Goal: Download file/media

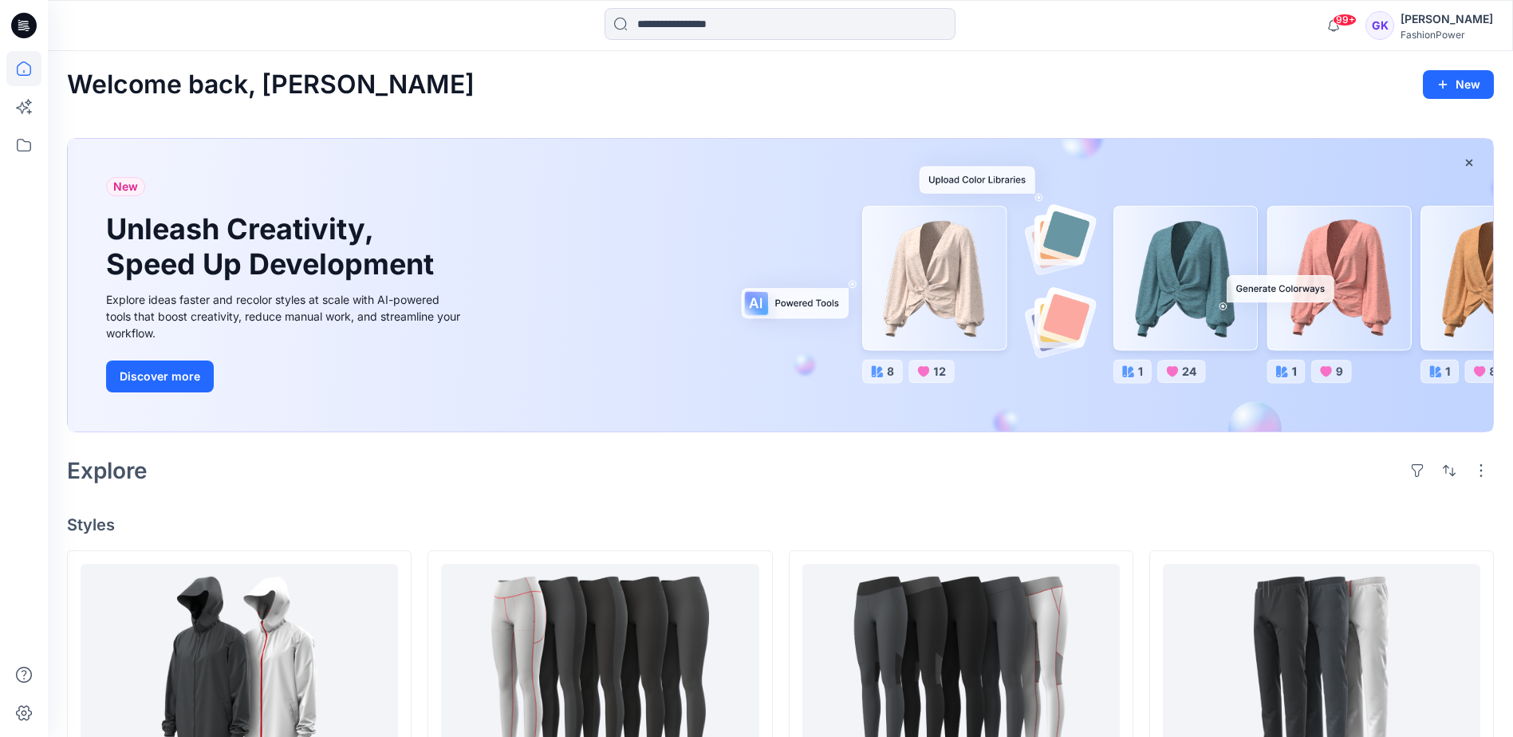
scroll to position [49, 0]
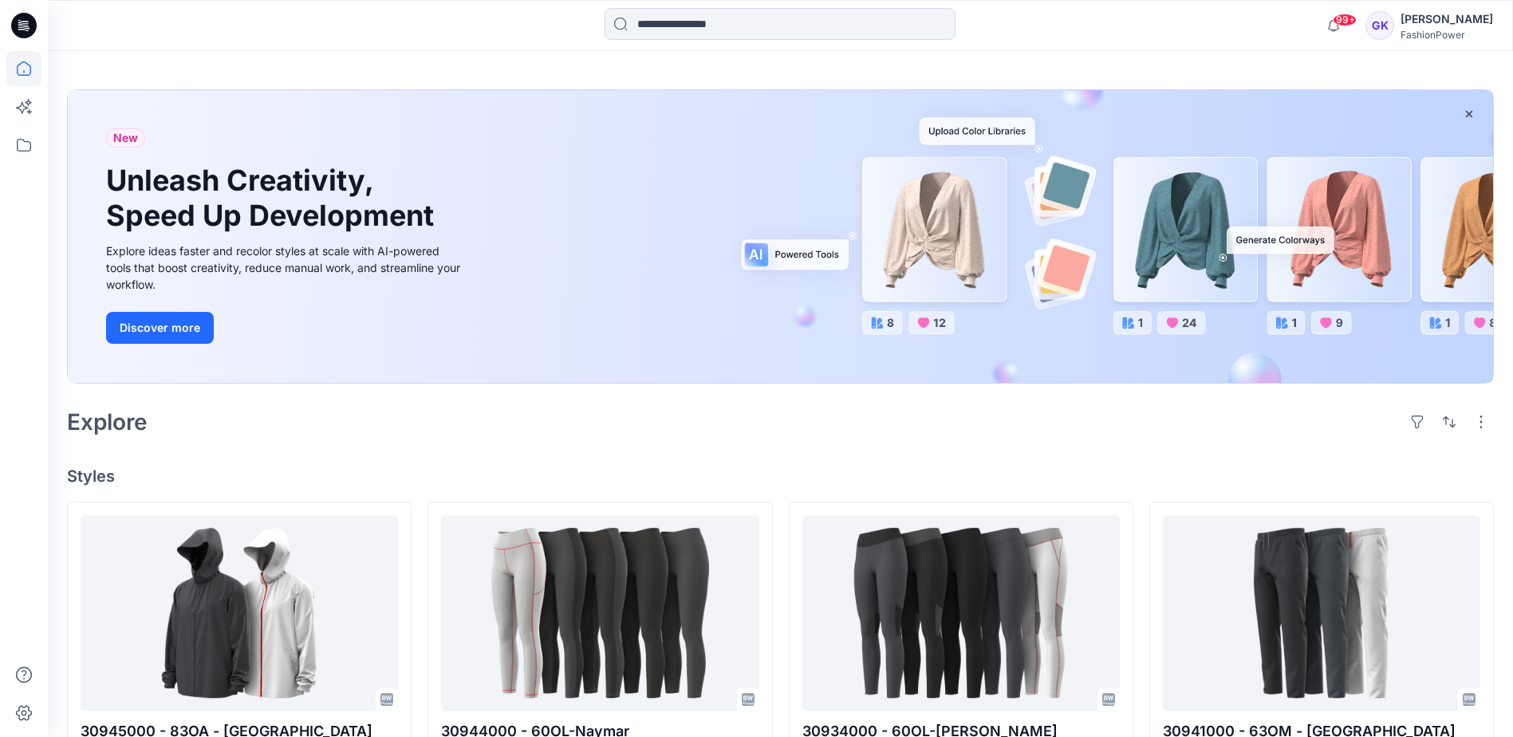
click at [878, 30] on input at bounding box center [780, 24] width 351 height 32
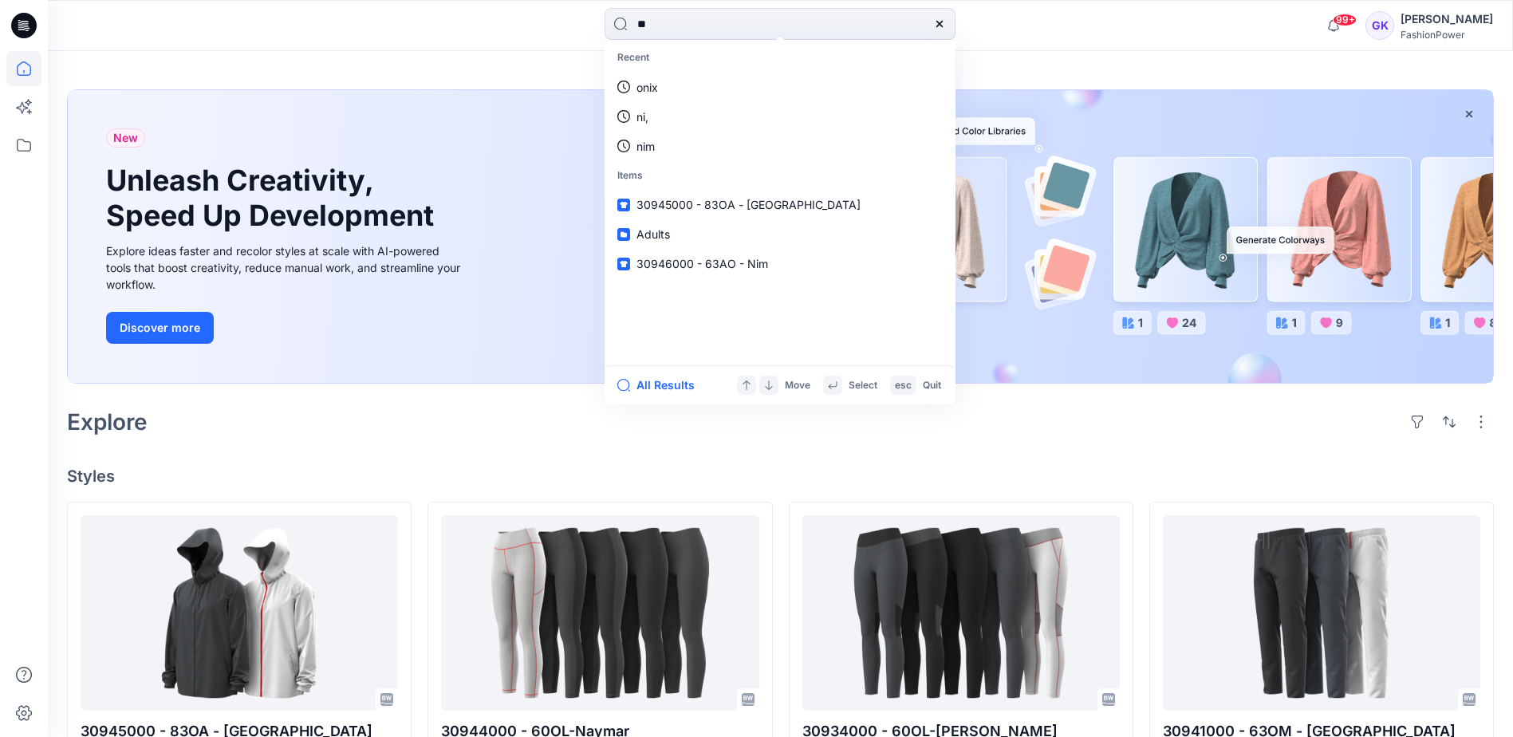
type input "*"
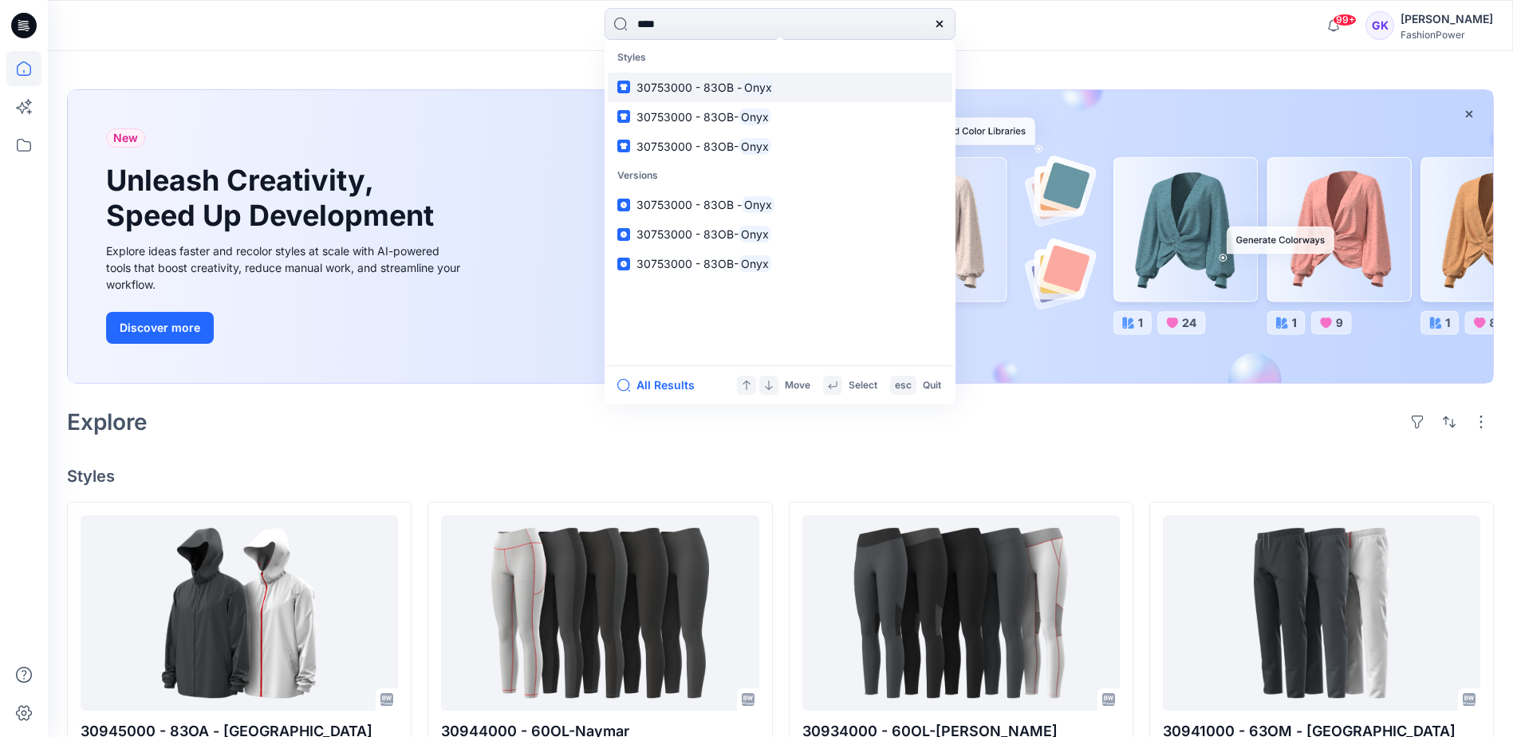
type input "****"
click at [692, 79] on p "30753000 - 83OB - Onyx" at bounding box center [706, 87] width 138 height 17
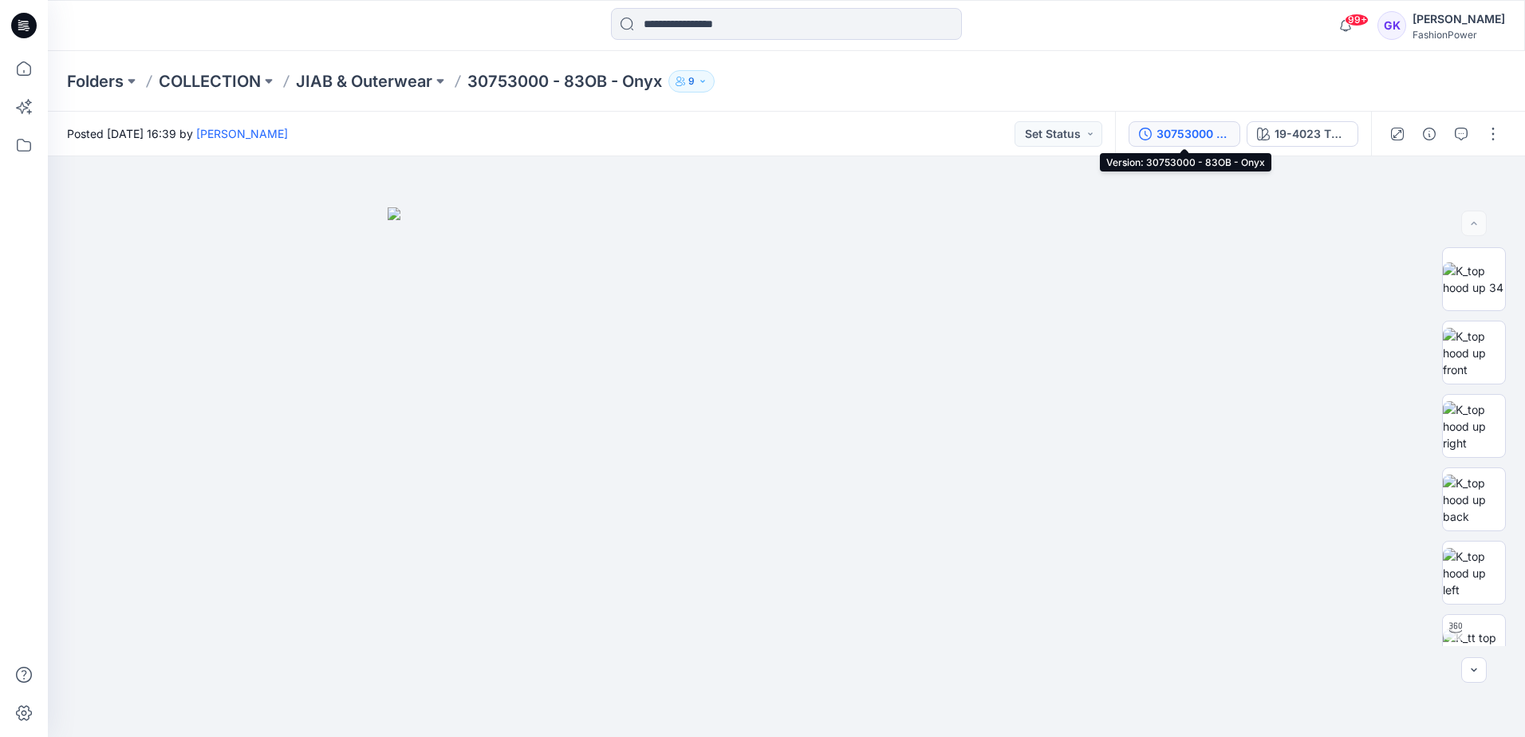
click at [1182, 138] on div "30753000 - 83OB - Onyx" at bounding box center [1193, 134] width 73 height 18
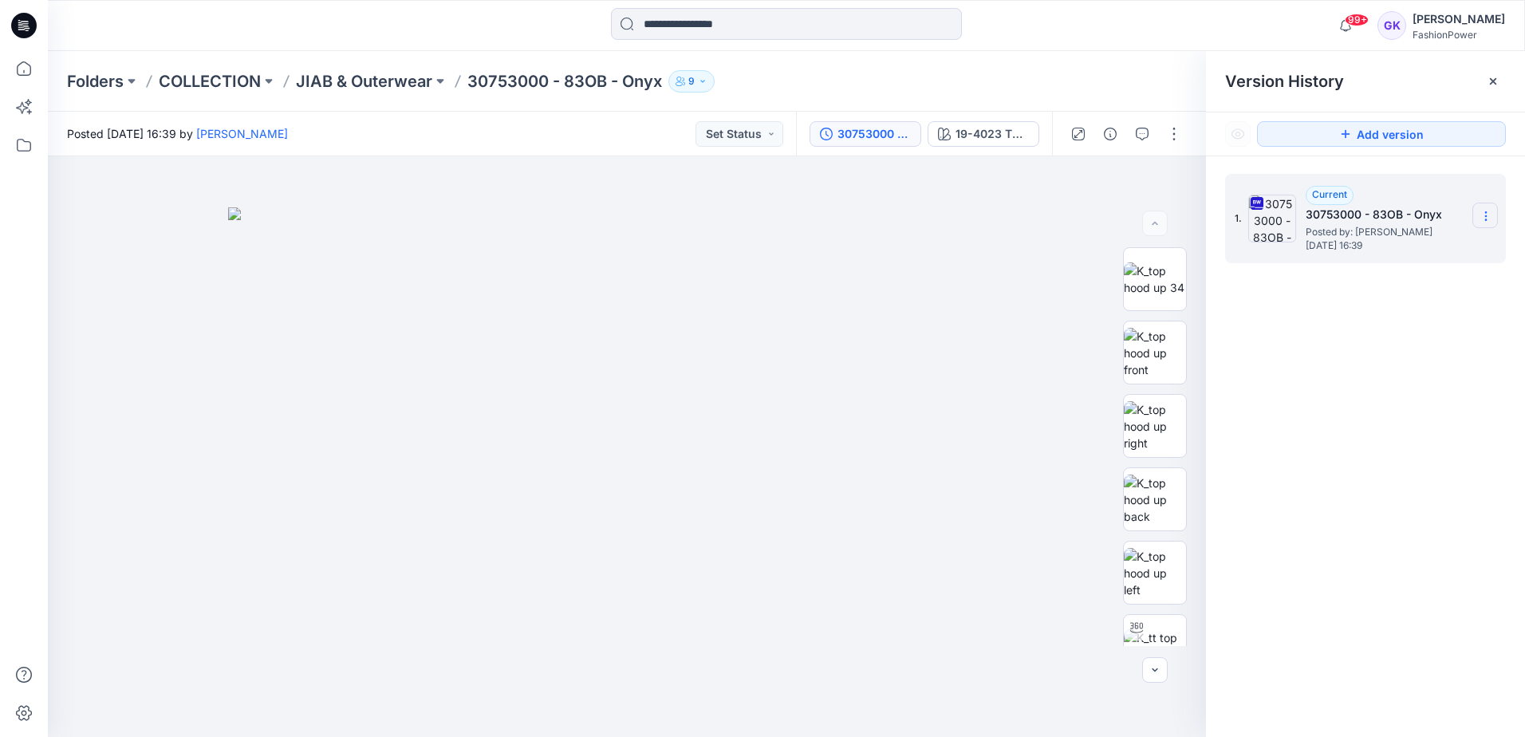
click at [1491, 217] on icon at bounding box center [1486, 216] width 13 height 13
click at [1415, 247] on span "Download Source BW File" at bounding box center [1406, 247] width 134 height 19
click at [33, 76] on icon at bounding box center [23, 68] width 35 height 35
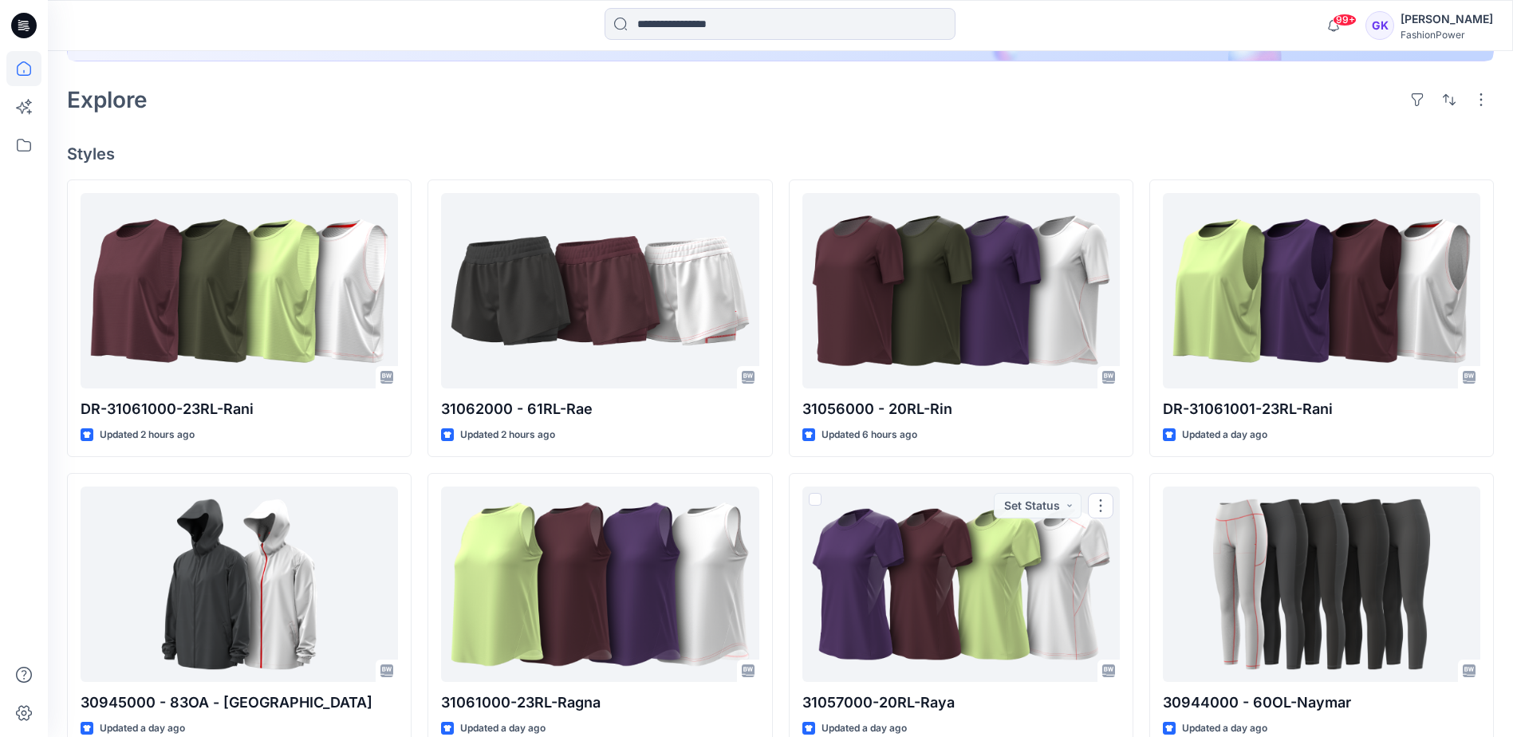
scroll to position [479, 0]
